Goal: Task Accomplishment & Management: Complete application form

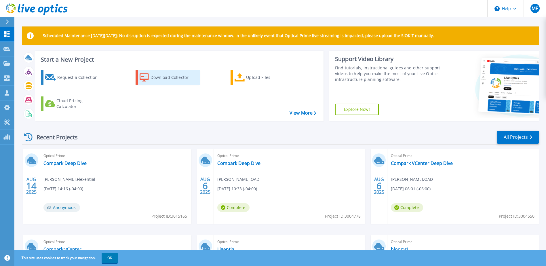
click at [174, 78] on div "Download Collector" at bounding box center [174, 78] width 46 height 12
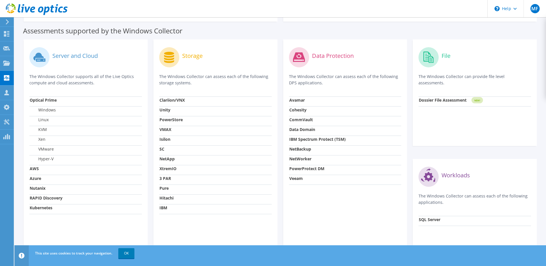
scroll to position [38, 0]
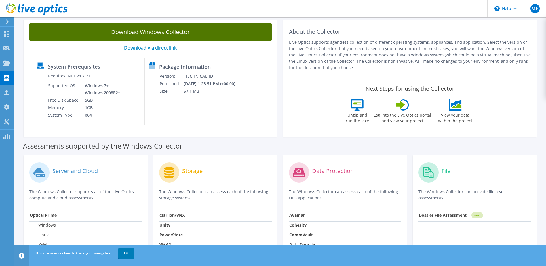
click at [157, 33] on link "Download Windows Collector" at bounding box center [150, 31] width 242 height 17
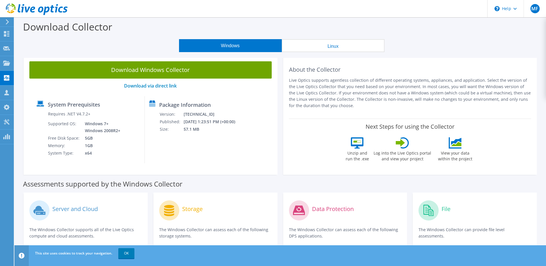
click at [380, 7] on header "MF Partner Team Member Michael Fitzgerald michael.fitzgerald@flexential.com Fle…" at bounding box center [273, 8] width 546 height 17
click at [408, 38] on div "Download Collector" at bounding box center [280, 28] width 526 height 22
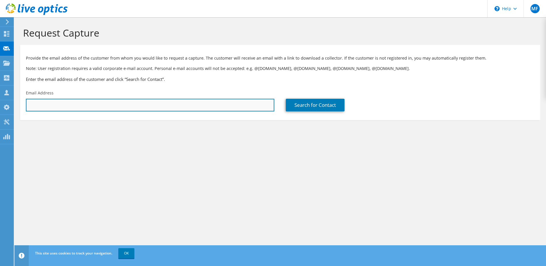
click at [153, 108] on input "text" at bounding box center [150, 105] width 248 height 13
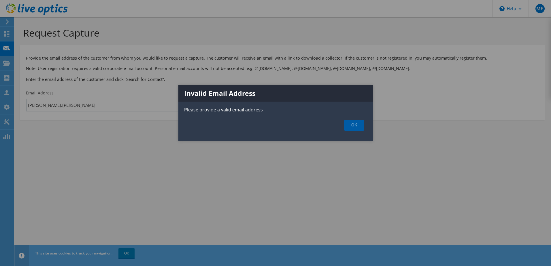
click at [352, 125] on link "OK" at bounding box center [354, 125] width 20 height 11
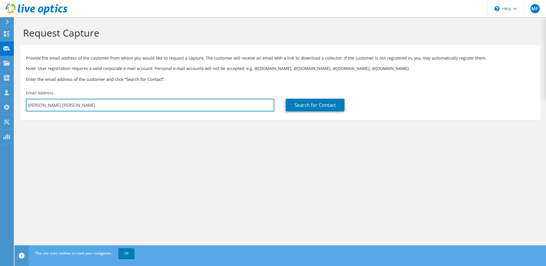
click at [129, 102] on input "[PERSON_NAME].[PERSON_NAME]" at bounding box center [150, 105] width 248 height 13
click at [72, 107] on input "[PERSON_NAME].[PERSON_NAME]" at bounding box center [150, 105] width 248 height 13
paste input ""[PERSON_NAME]" <[PERSON_NAME][EMAIL_ADDRESS][PERSON_NAME][DOMAIN_NAME]>"
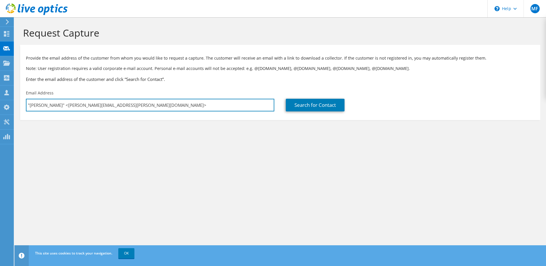
drag, startPoint x: 65, startPoint y: 105, endPoint x: 0, endPoint y: 104, distance: 65.1
click at [0, 104] on html "MF Partner Team Member [PERSON_NAME] [PERSON_NAME][EMAIL_ADDRESS][PERSON_NAME][…" at bounding box center [273, 133] width 546 height 266
click at [121, 106] on input "[PERSON_NAME][EMAIL_ADDRESS][PERSON_NAME][DOMAIN_NAME]>" at bounding box center [150, 105] width 248 height 13
type input "[PERSON_NAME][EMAIL_ADDRESS][PERSON_NAME][DOMAIN_NAME]"
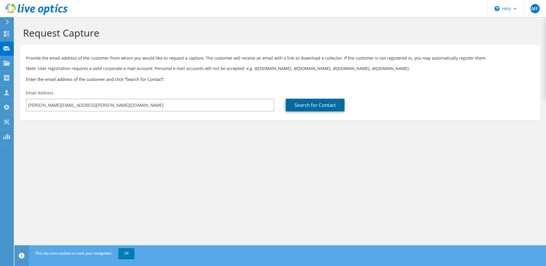
click at [313, 106] on link "Search for Contact" at bounding box center [315, 105] width 59 height 13
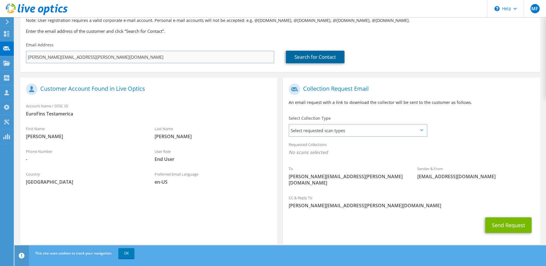
scroll to position [49, 0]
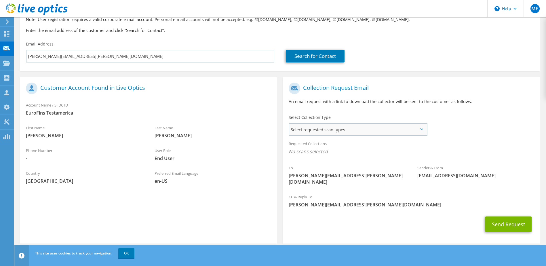
click at [332, 126] on span "Select requested scan types" at bounding box center [357, 130] width 137 height 12
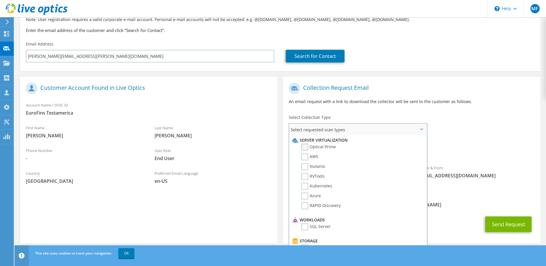
click at [305, 147] on label "Optical Prime" at bounding box center [318, 147] width 35 height 7
click at [0, 0] on input "Optical Prime" at bounding box center [0, 0] width 0 height 0
click at [485, 125] on div "To [PERSON_NAME][EMAIL_ADDRESS][PERSON_NAME][DOMAIN_NAME] Sender & From [EMAIL_…" at bounding box center [411, 136] width 257 height 113
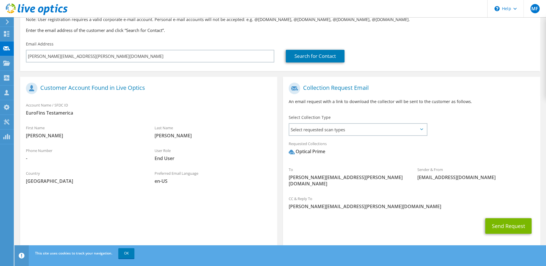
scroll to position [51, 0]
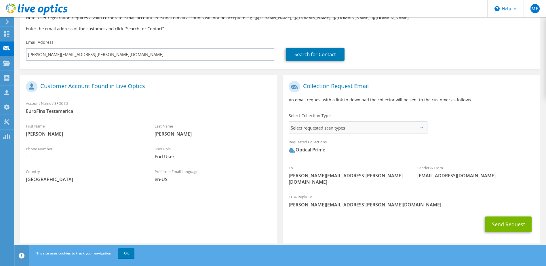
click at [421, 125] on span "Select requested scan types" at bounding box center [357, 128] width 137 height 12
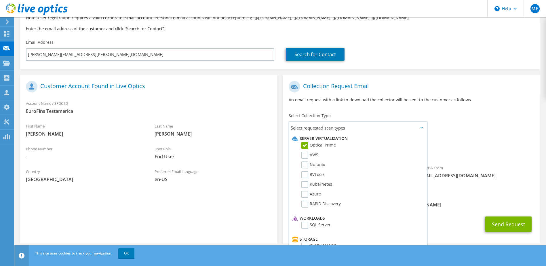
click at [475, 126] on div "To [PERSON_NAME][EMAIL_ADDRESS][PERSON_NAME][DOMAIN_NAME] Sender & From [EMAIL_…" at bounding box center [411, 134] width 257 height 113
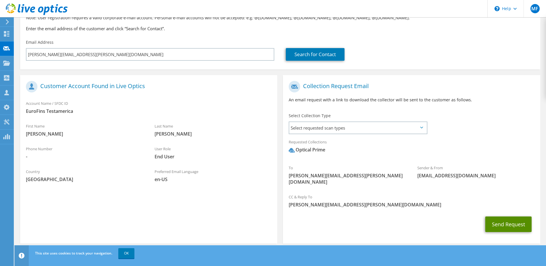
click at [506, 217] on button "Send Request" at bounding box center [508, 225] width 46 height 16
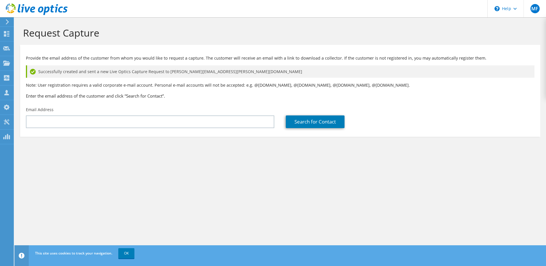
click at [342, 170] on div "Request Capture Provide the email address of the customer from whom you would l…" at bounding box center [280, 141] width 532 height 249
